Goal: Navigation & Orientation: Understand site structure

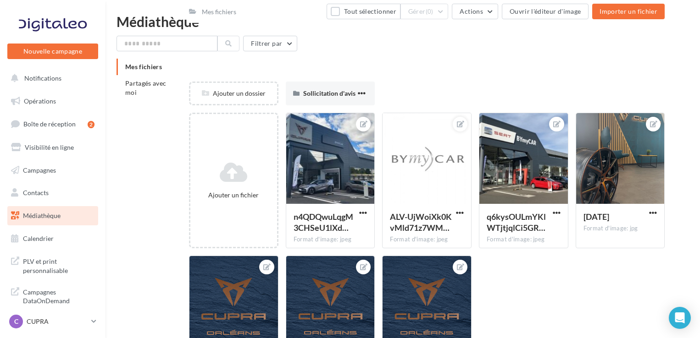
scroll to position [100, 0]
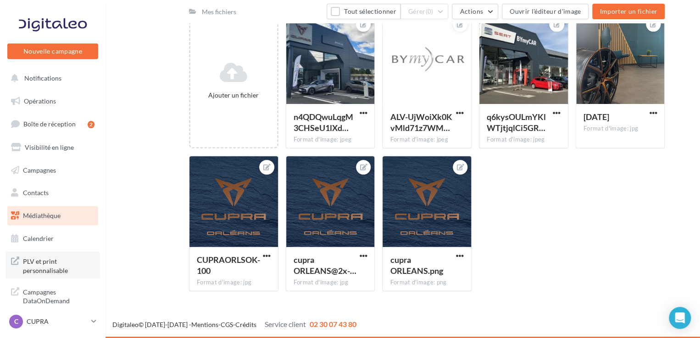
click at [45, 260] on span "PLV et print personnalisable" at bounding box center [59, 265] width 72 height 20
click at [50, 267] on span "PLV et print personnalisable" at bounding box center [59, 265] width 72 height 20
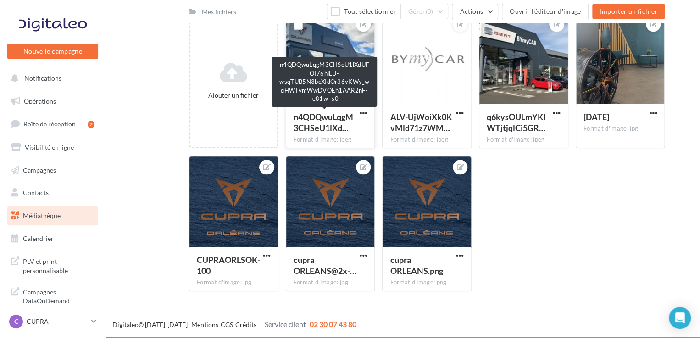
click at [327, 118] on span "n4QDQwuLqgM3CHSeU1lXd…" at bounding box center [324, 122] width 60 height 21
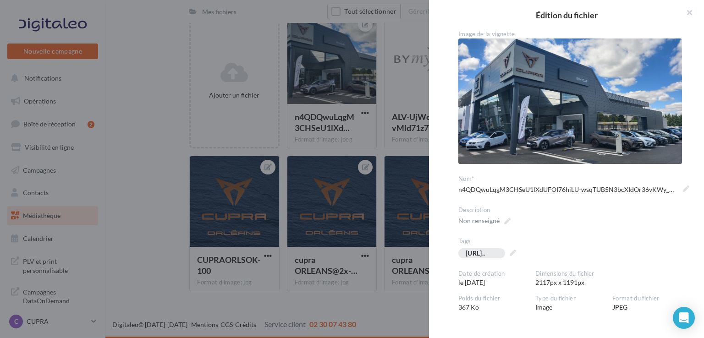
click at [178, 65] on div at bounding box center [352, 169] width 704 height 338
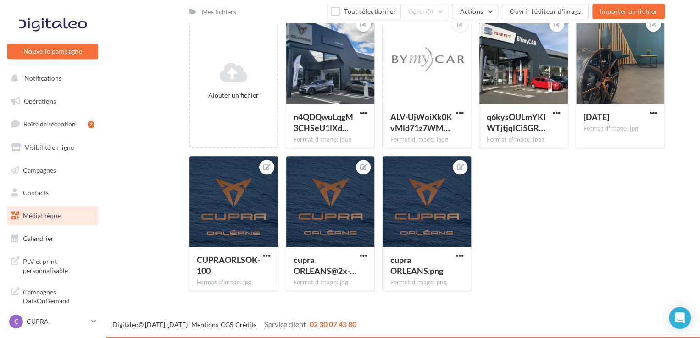
click at [48, 216] on span "Médiathèque" at bounding box center [42, 216] width 38 height 8
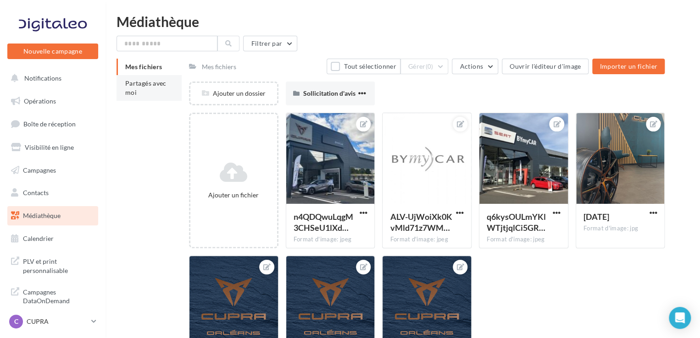
click at [138, 81] on span "Partagés avec moi" at bounding box center [145, 87] width 41 height 17
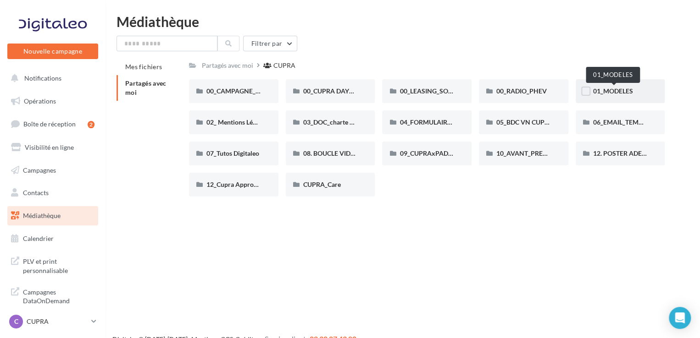
click at [624, 95] on span "01_MODELES" at bounding box center [613, 91] width 40 height 8
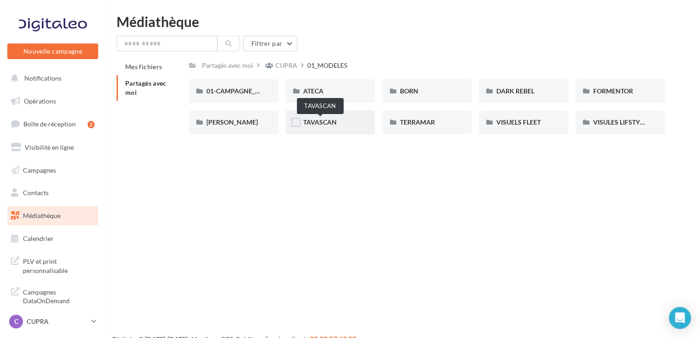
click at [329, 118] on span "TAVASCAN" at bounding box center [319, 122] width 33 height 8
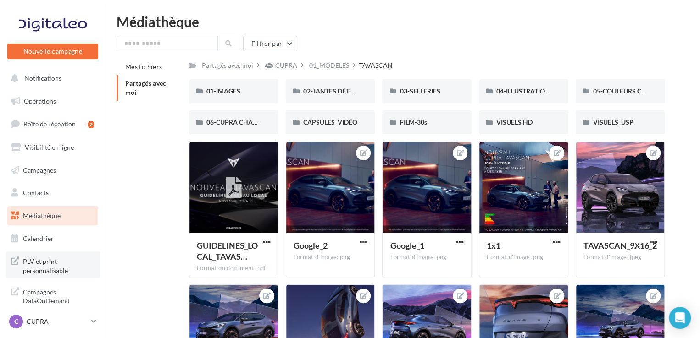
click at [51, 268] on span "PLV et print personnalisable" at bounding box center [59, 265] width 72 height 20
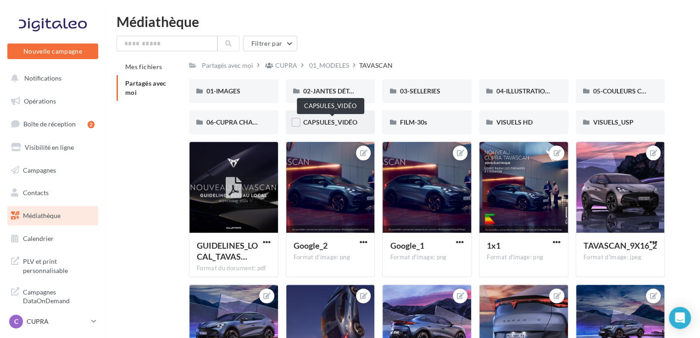
click at [322, 119] on span "CAPSULES_VIDÉO" at bounding box center [330, 122] width 54 height 8
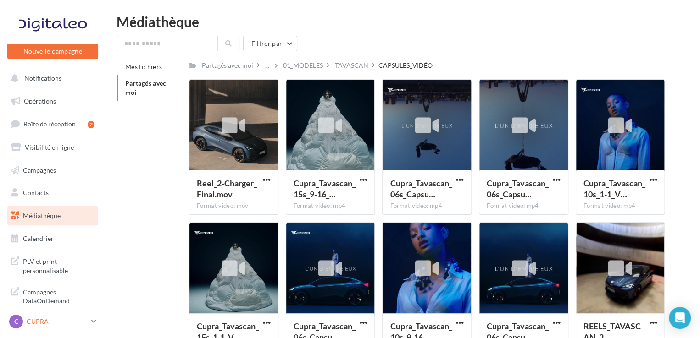
click at [61, 322] on p "CUPRA" at bounding box center [57, 321] width 61 height 9
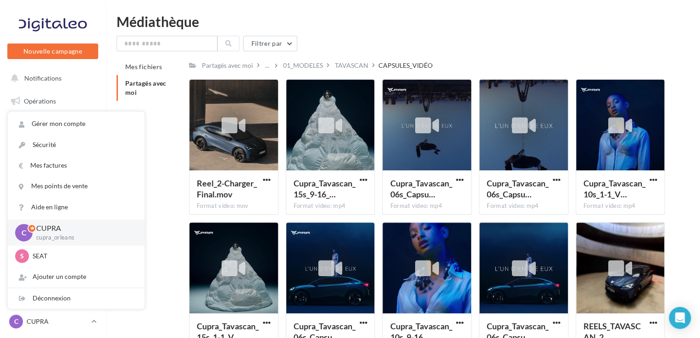
click at [174, 164] on div "Mes fichiers Partagés avec moi Partagés avec moi ... 01_MODELES TAVASCAN CAPSUL…" at bounding box center [406, 212] width 580 height 307
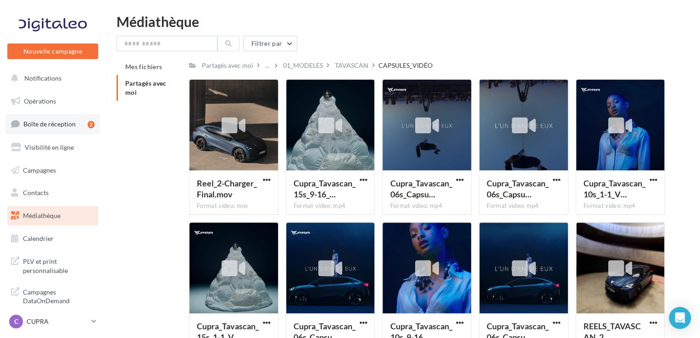
click at [66, 125] on span "Boîte de réception" at bounding box center [49, 124] width 52 height 8
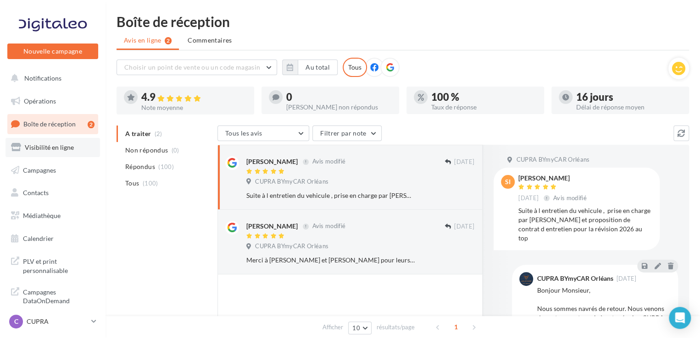
click at [57, 150] on span "Visibilité en ligne" at bounding box center [49, 148] width 49 height 8
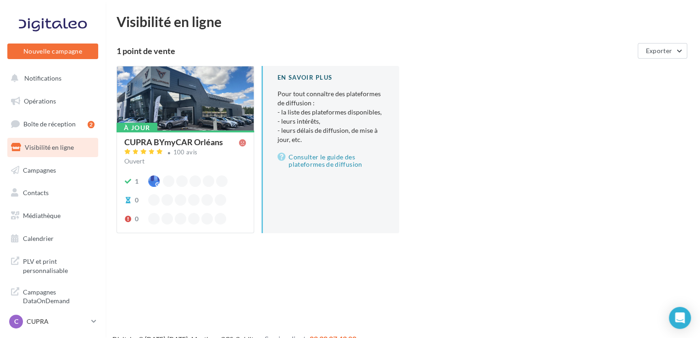
click at [193, 139] on div "CUPRA BYmyCAR Orléans" at bounding box center [173, 142] width 99 height 8
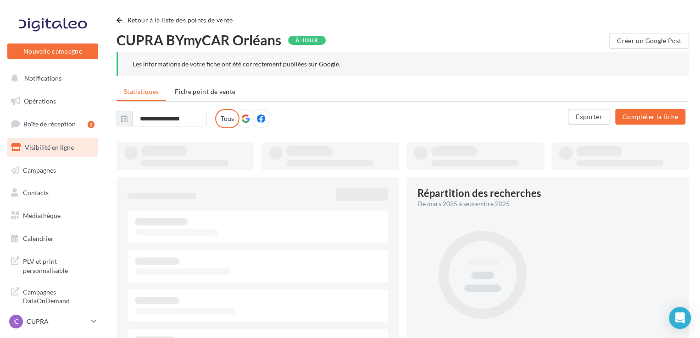
type input "**********"
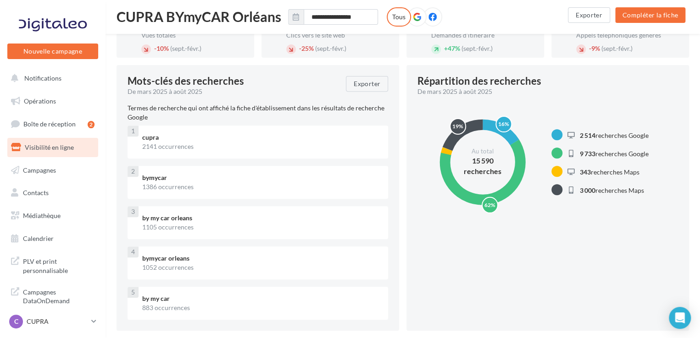
scroll to position [138, 0]
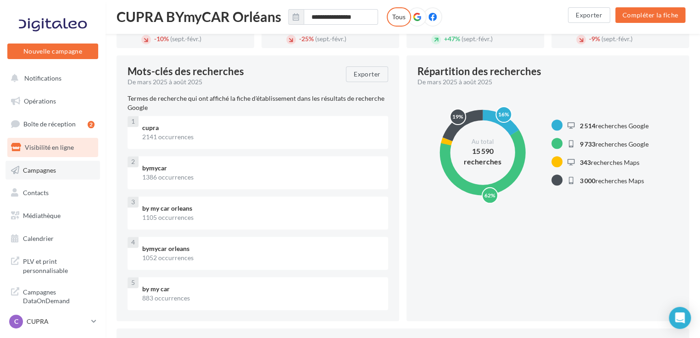
click at [48, 174] on link "Campagnes" at bounding box center [53, 170] width 94 height 19
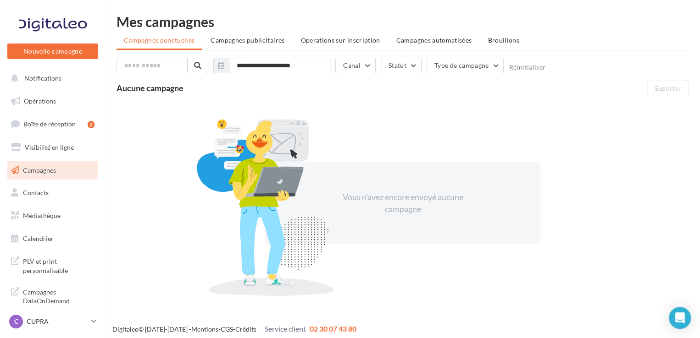
click at [45, 195] on span "Contacts" at bounding box center [36, 193] width 26 height 8
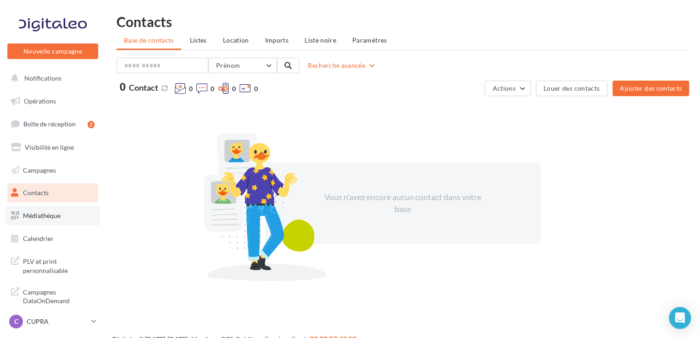
click at [36, 219] on span "Médiathèque" at bounding box center [42, 216] width 38 height 8
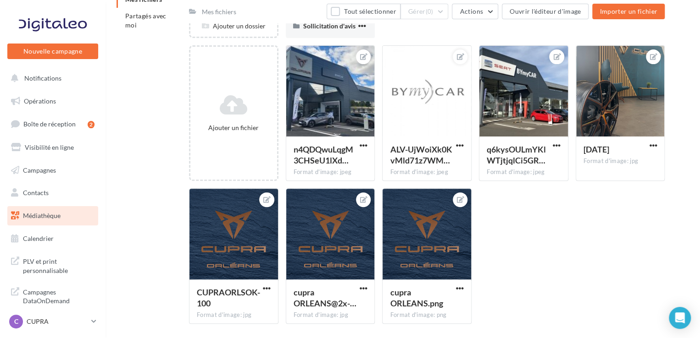
scroll to position [8, 0]
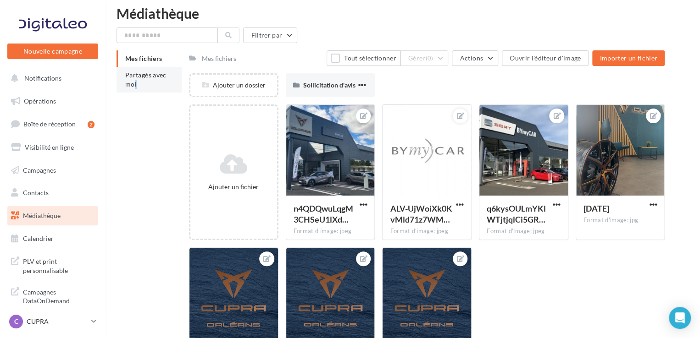
click at [136, 76] on span "Partagés avec moi" at bounding box center [145, 79] width 41 height 17
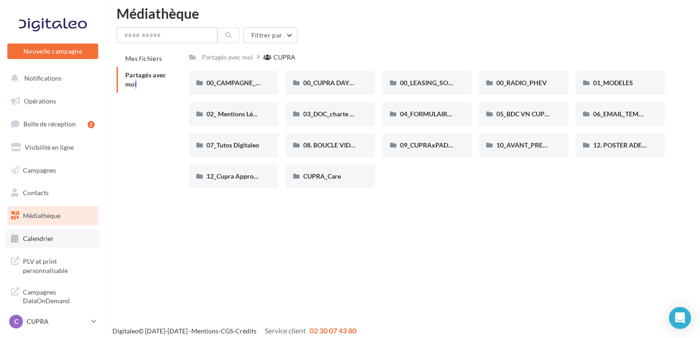
click at [33, 240] on span "Calendrier" at bounding box center [38, 239] width 31 height 8
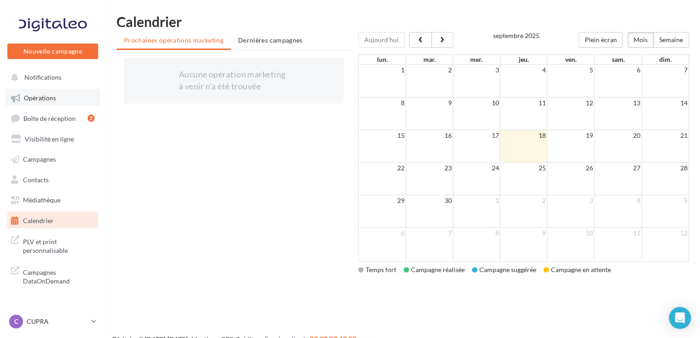
click at [42, 95] on span "Opérations" at bounding box center [40, 98] width 32 height 8
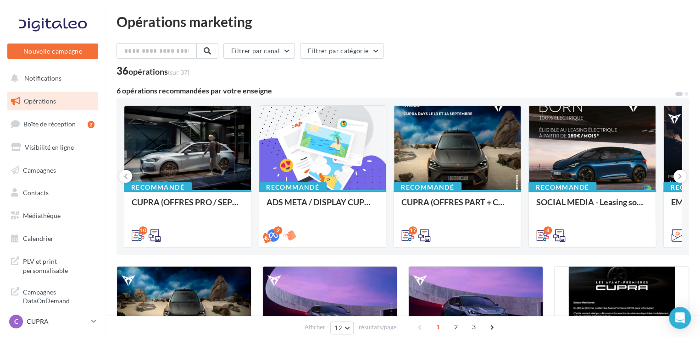
click at [426, 15] on div "Opérations marketing" at bounding box center [402, 22] width 572 height 14
click at [431, 20] on div "Opérations marketing" at bounding box center [402, 22] width 572 height 14
click at [555, 64] on div "Filtrer par canal Filtrer par catégorie 36 opérations (sur 37)" at bounding box center [402, 59] width 572 height 33
click at [437, 48] on div "Filtrer par canal Filtrer par catégorie" at bounding box center [402, 52] width 572 height 19
